Goal: Use online tool/utility: Utilize a website feature to perform a specific function

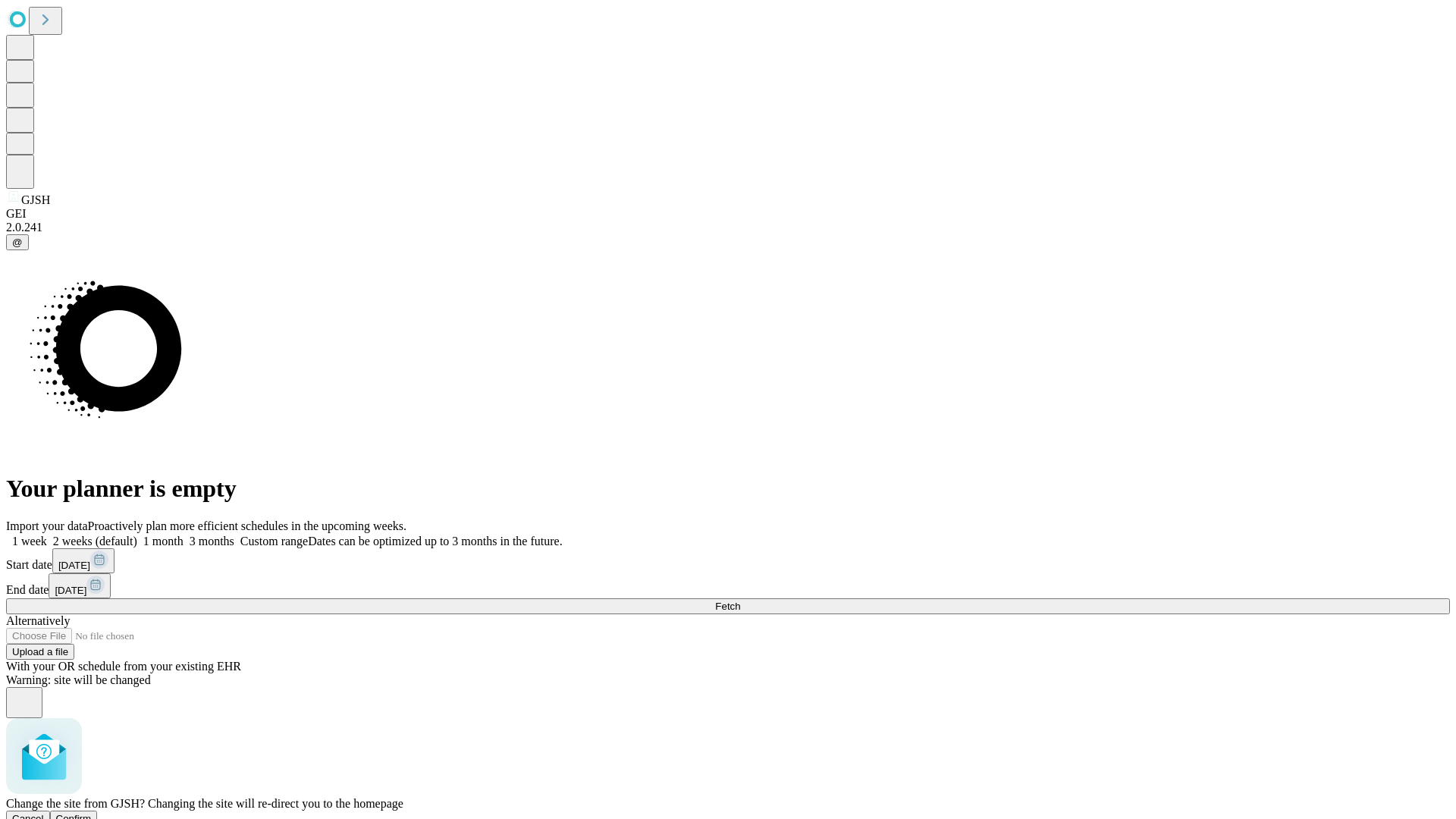
click at [92, 813] on span "Confirm" at bounding box center [74, 818] width 36 height 11
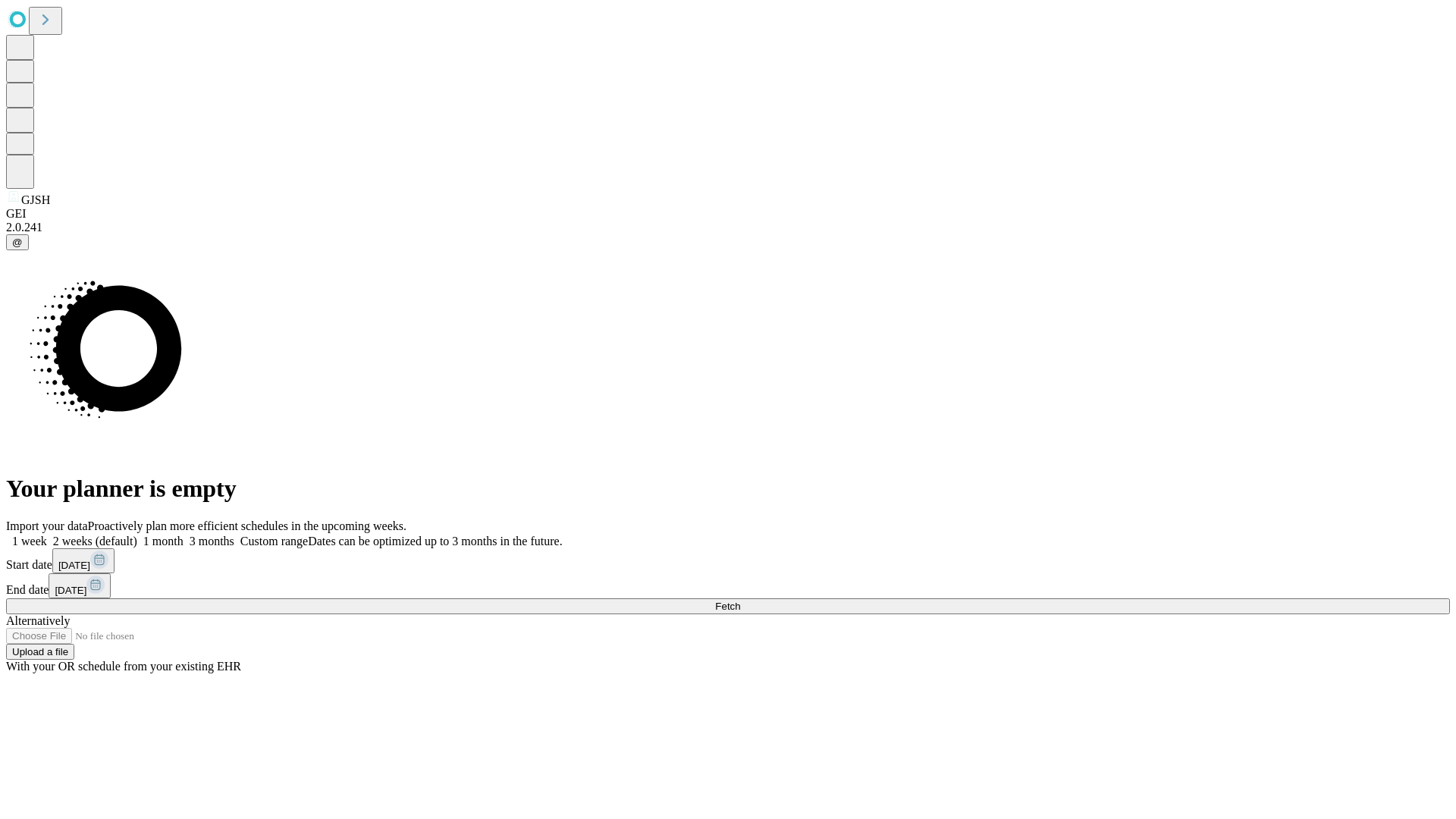
click at [137, 535] on label "2 weeks (default)" at bounding box center [92, 541] width 90 height 13
click at [740, 601] on span "Fetch" at bounding box center [727, 606] width 25 height 11
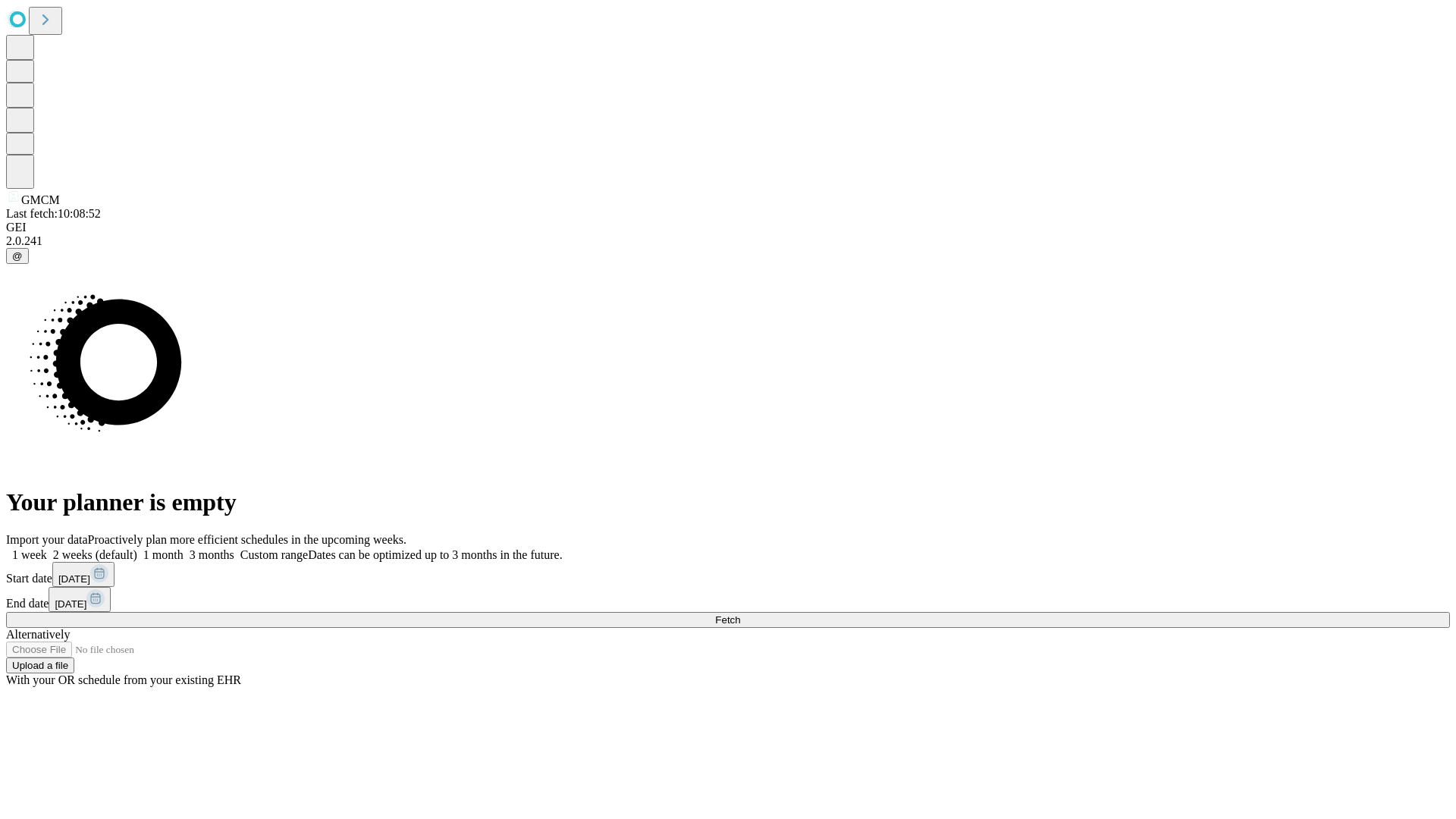
click at [137, 549] on label "2 weeks (default)" at bounding box center [92, 555] width 90 height 13
click at [740, 614] on span "Fetch" at bounding box center [727, 620] width 25 height 11
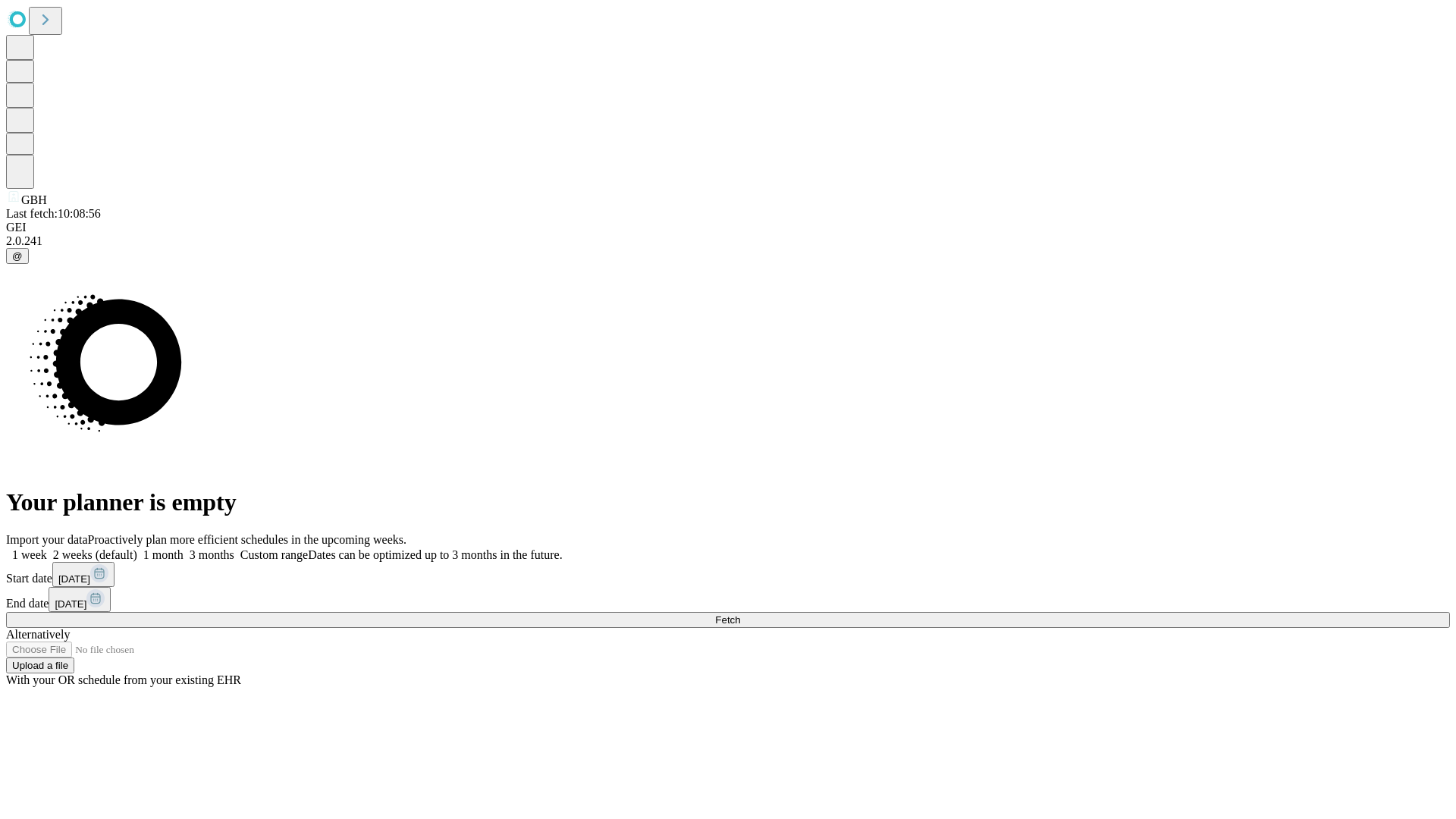
click at [137, 549] on label "2 weeks (default)" at bounding box center [92, 555] width 90 height 13
click at [740, 614] on span "Fetch" at bounding box center [727, 620] width 25 height 11
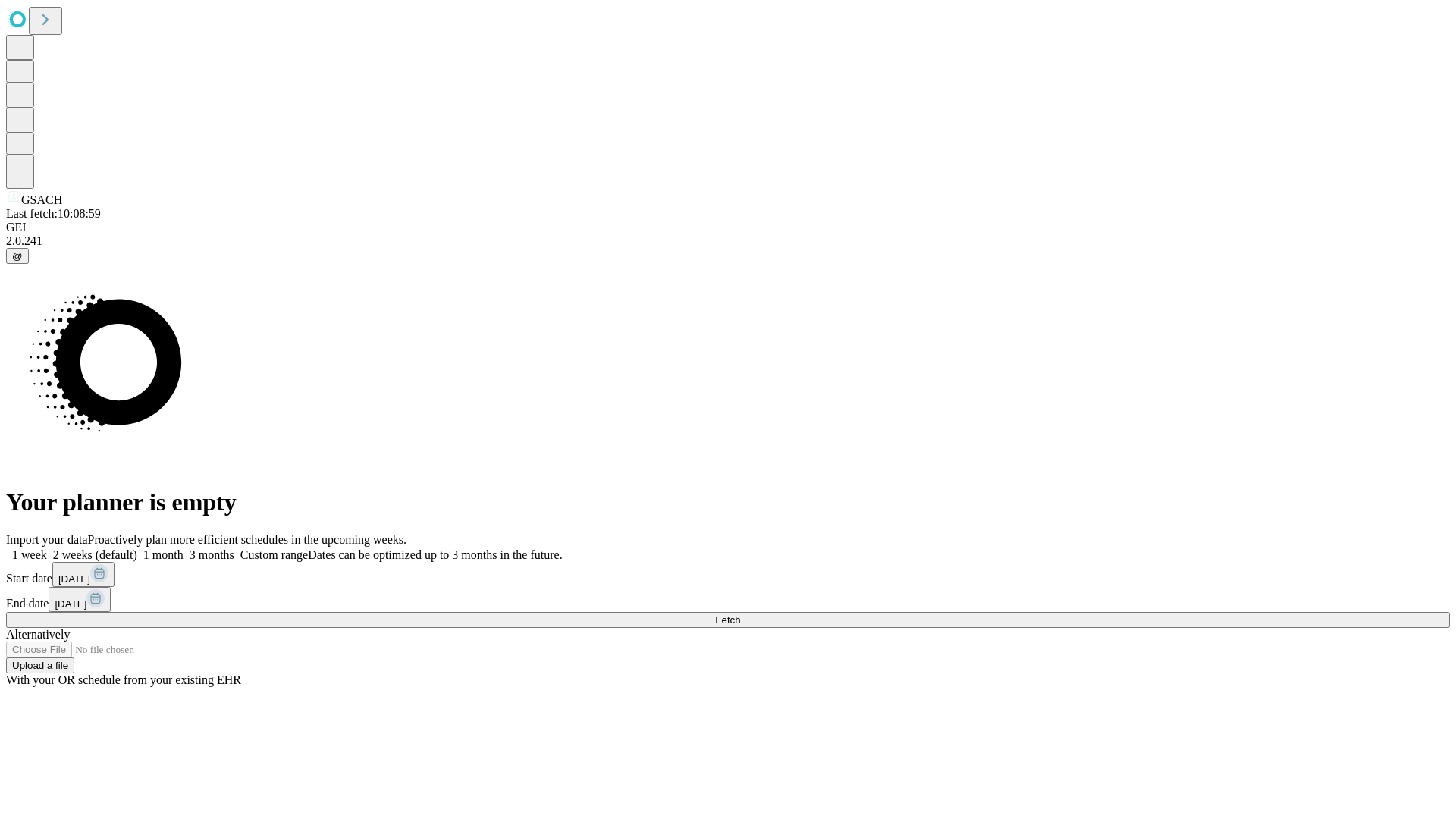
click at [137, 549] on label "2 weeks (default)" at bounding box center [92, 555] width 90 height 13
click at [740, 614] on span "Fetch" at bounding box center [727, 620] width 25 height 11
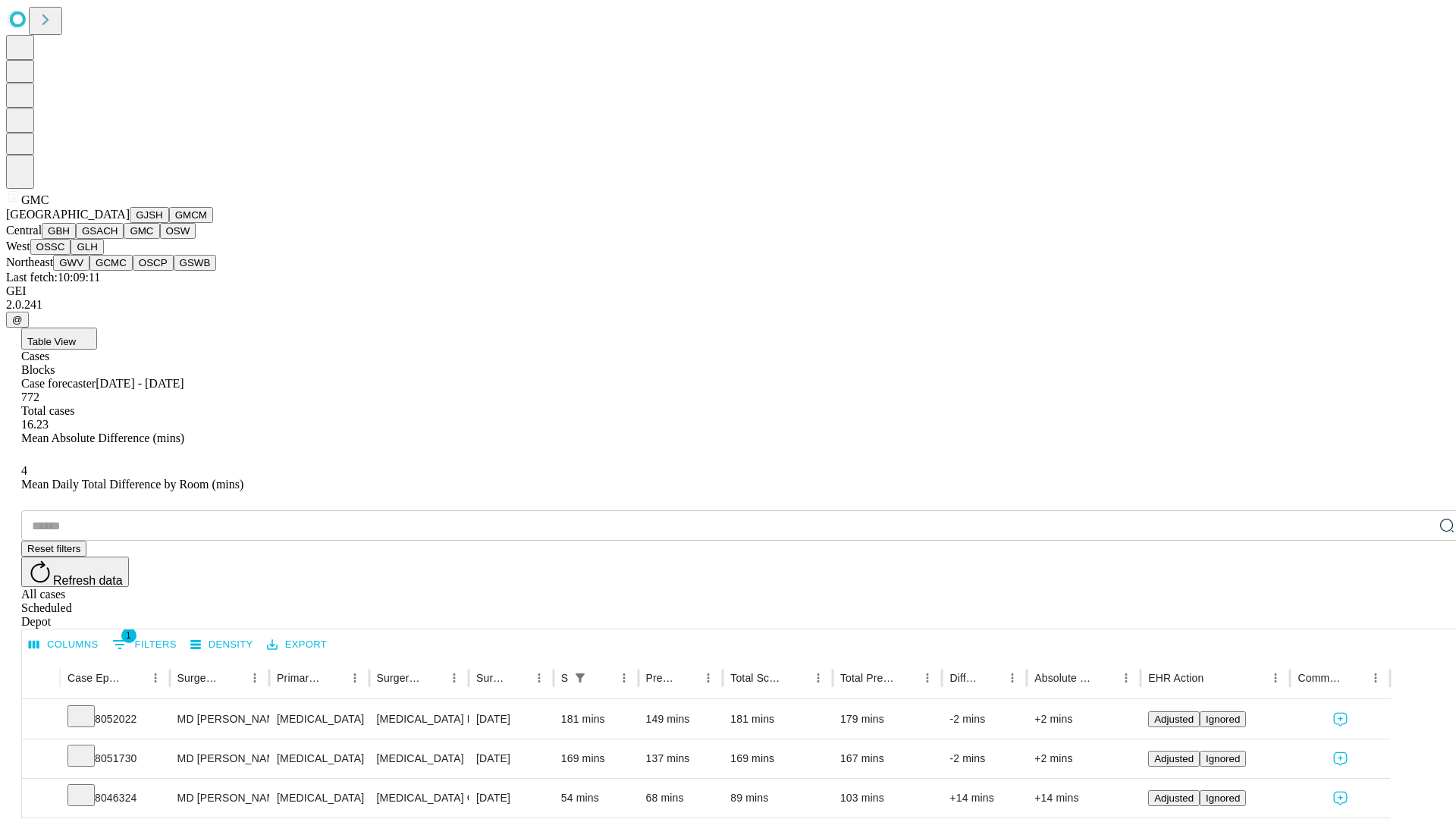
click at [160, 239] on button "OSW" at bounding box center [179, 231] width 37 height 16
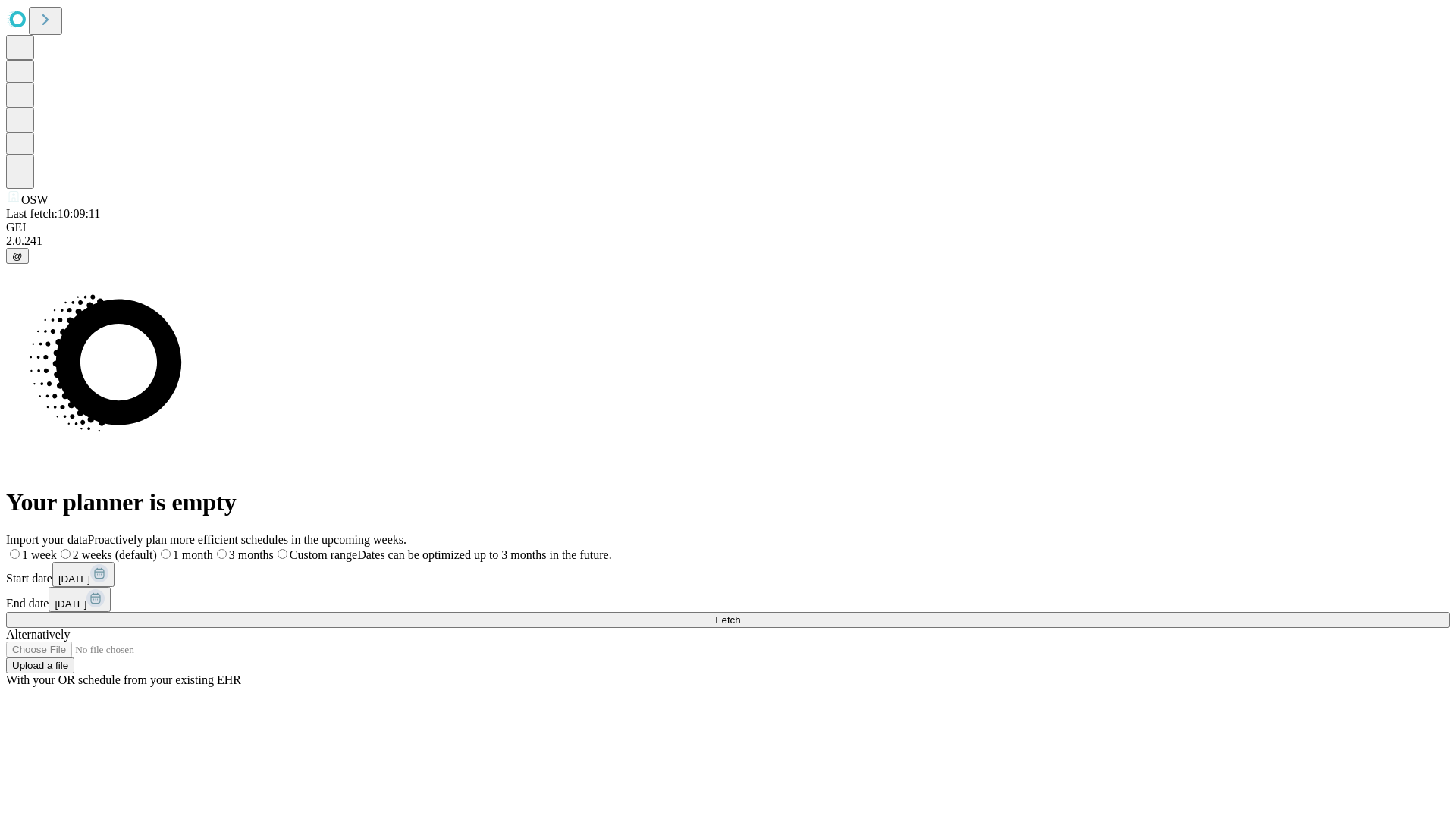
click at [157, 549] on label "2 weeks (default)" at bounding box center [107, 555] width 100 height 13
click at [740, 614] on span "Fetch" at bounding box center [727, 620] width 25 height 11
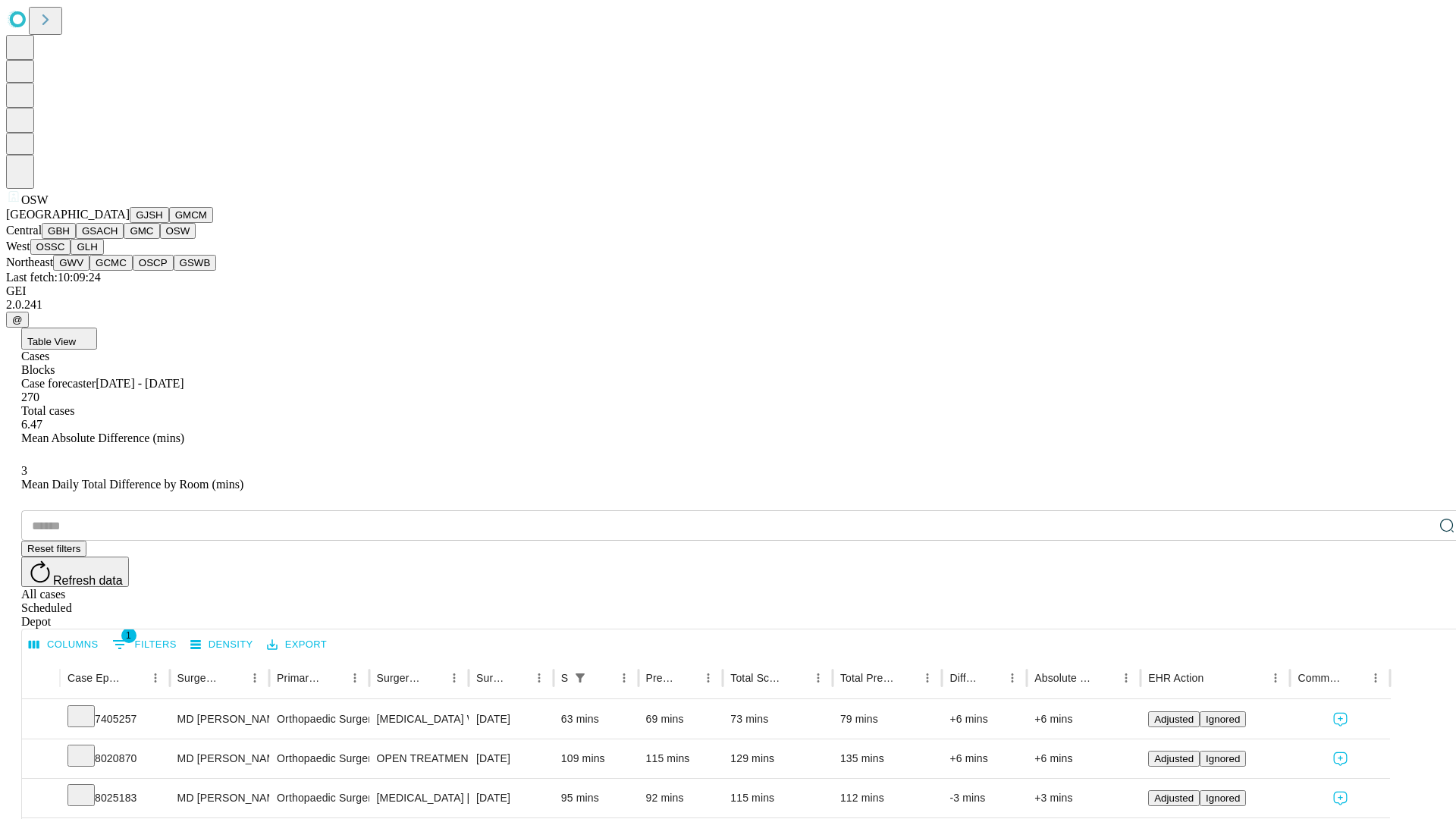
click at [71, 255] on button "OSSC" at bounding box center [51, 247] width 41 height 16
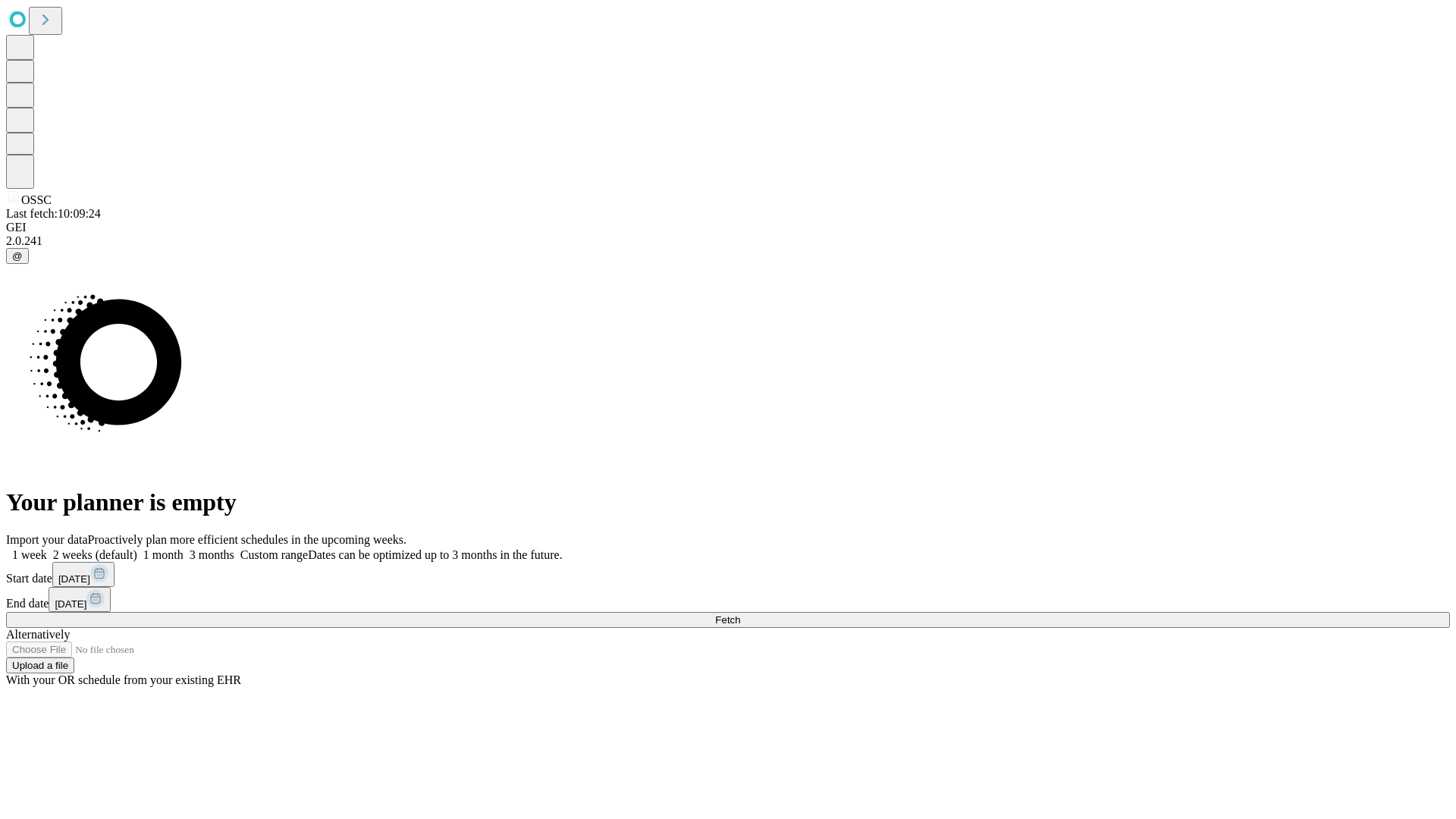
click at [137, 549] on label "2 weeks (default)" at bounding box center [92, 555] width 90 height 13
click at [740, 614] on span "Fetch" at bounding box center [727, 620] width 25 height 11
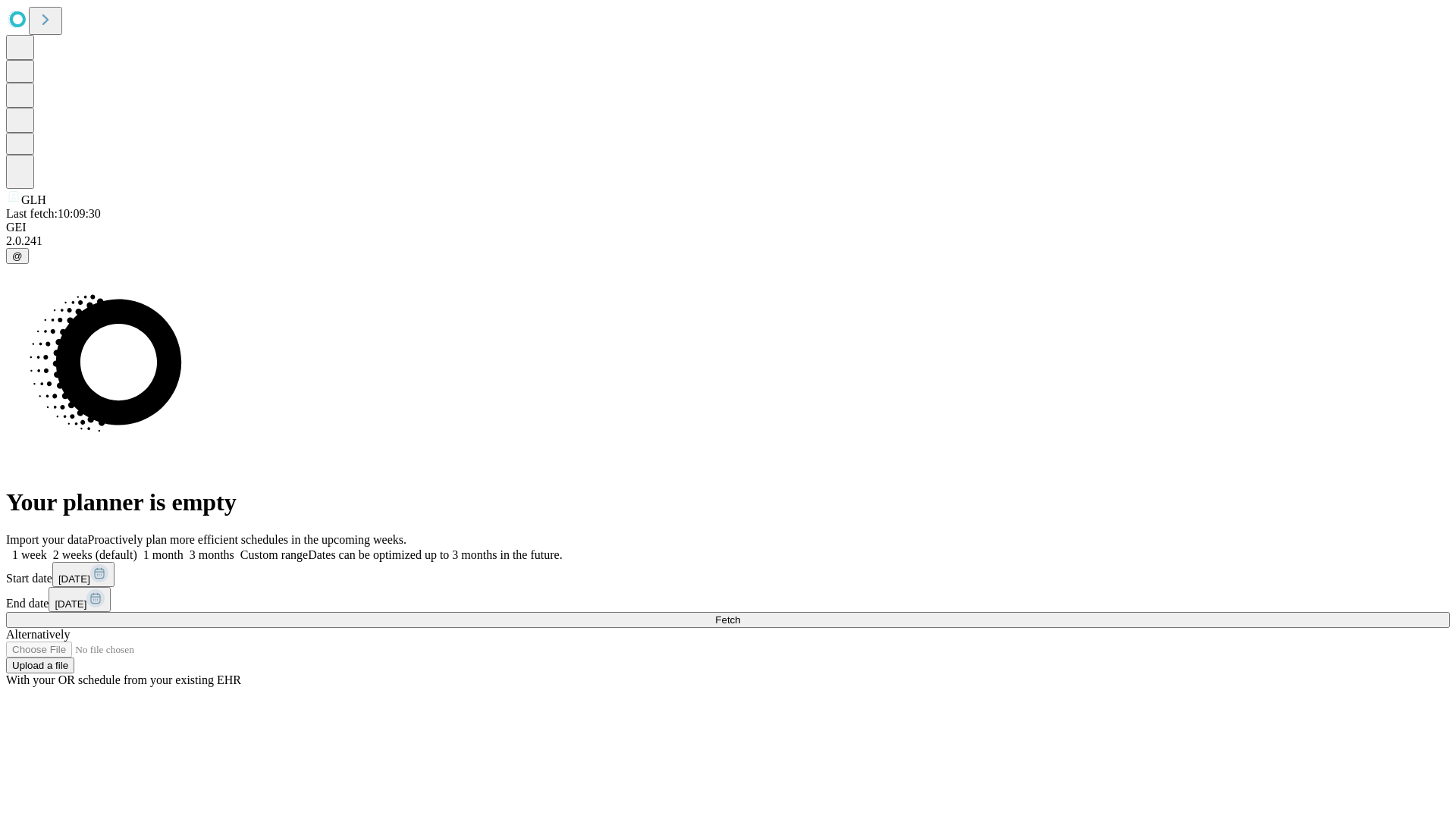
click at [137, 549] on label "2 weeks (default)" at bounding box center [92, 555] width 90 height 13
click at [740, 614] on span "Fetch" at bounding box center [727, 620] width 25 height 11
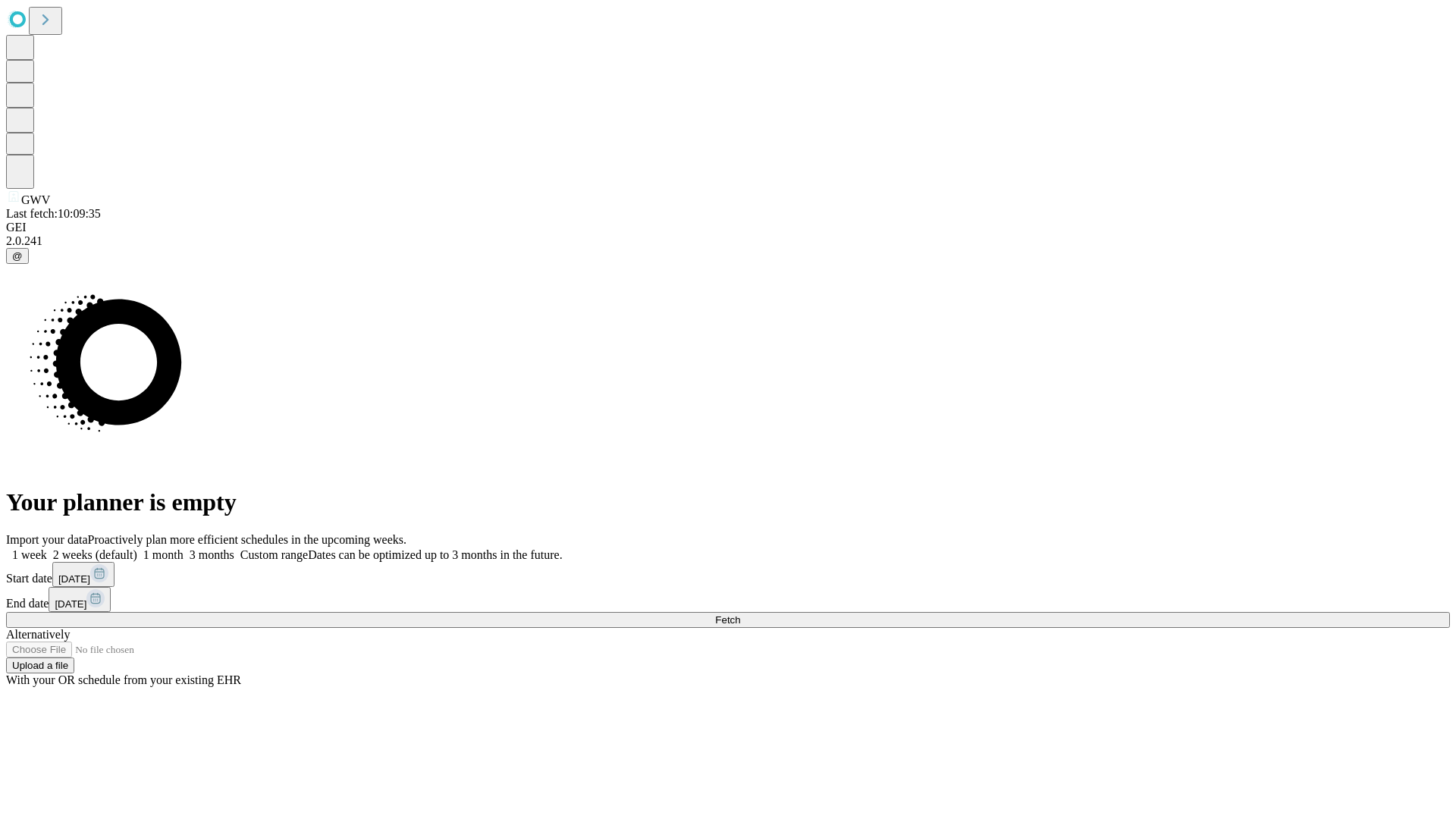
click at [740, 614] on span "Fetch" at bounding box center [727, 620] width 25 height 11
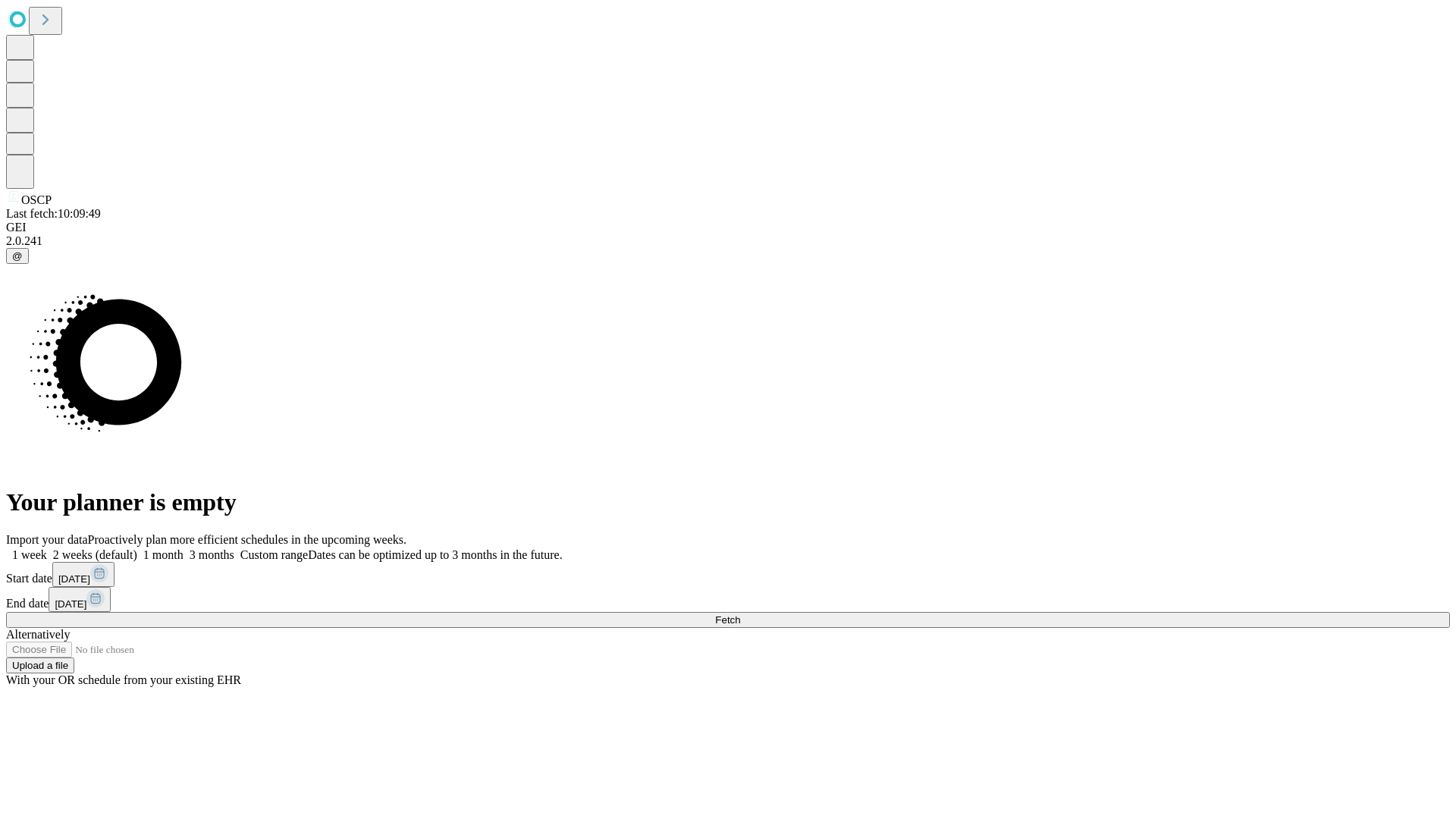
click at [137, 549] on label "2 weeks (default)" at bounding box center [92, 555] width 90 height 13
click at [740, 614] on span "Fetch" at bounding box center [727, 620] width 25 height 11
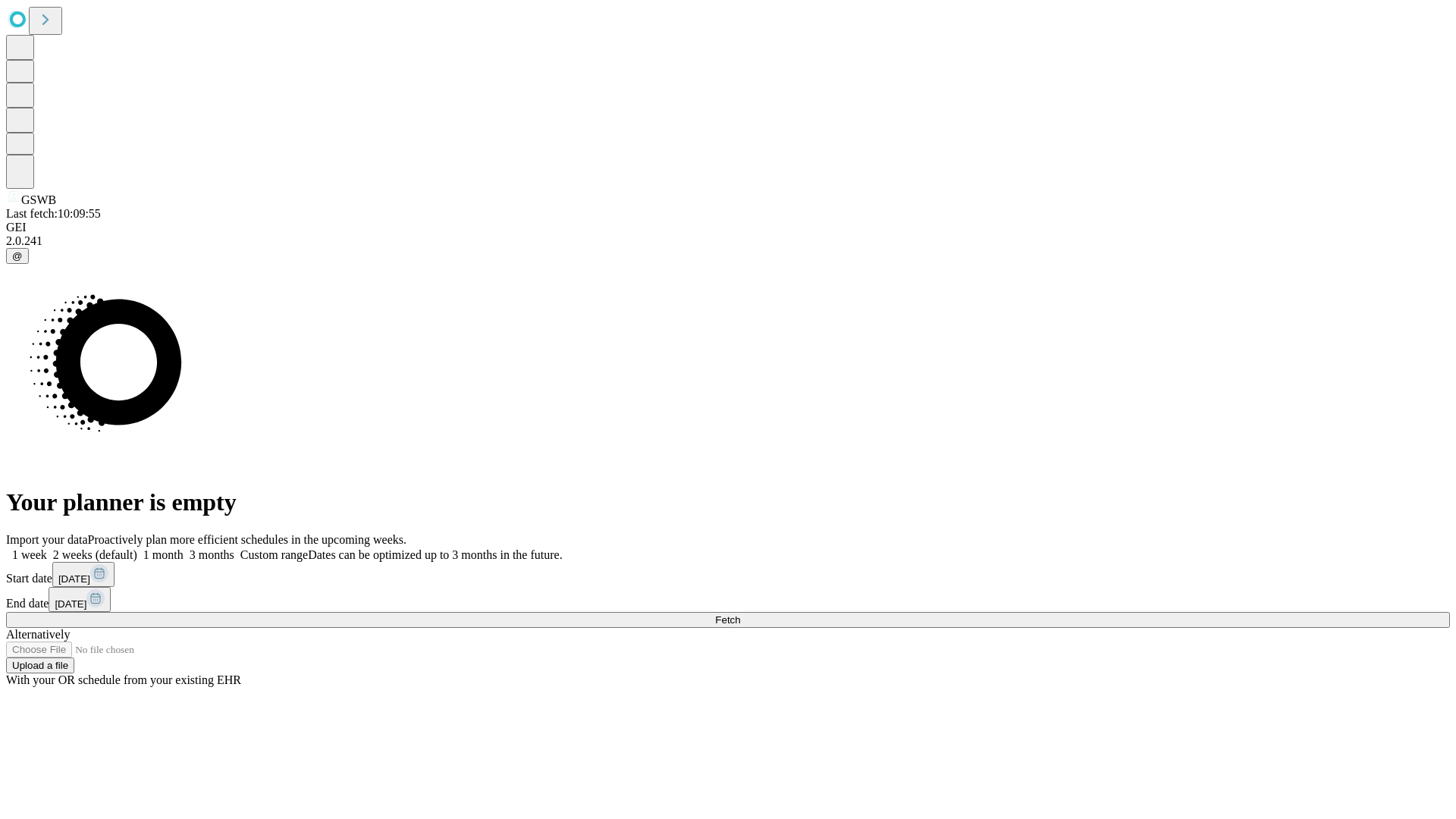
click at [137, 549] on label "2 weeks (default)" at bounding box center [92, 555] width 90 height 13
click at [740, 614] on span "Fetch" at bounding box center [727, 620] width 25 height 11
